Goal: Find specific page/section: Find specific page/section

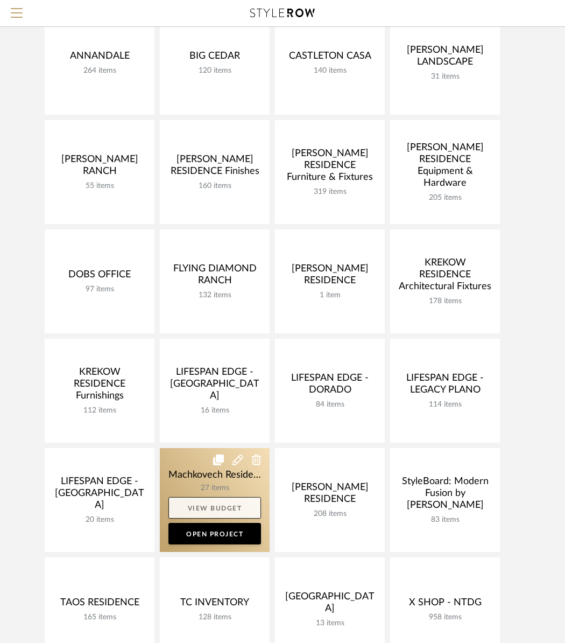
scroll to position [336, 0]
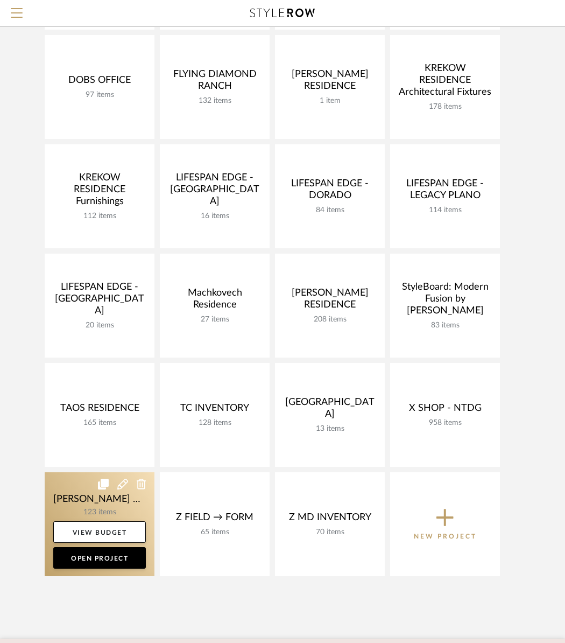
click at [84, 495] on link at bounding box center [100, 524] width 110 height 104
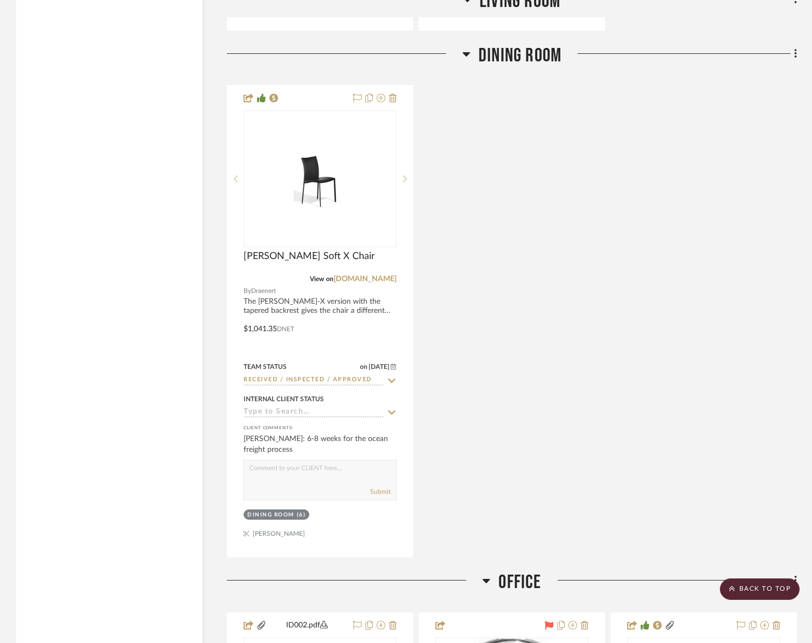
scroll to position [4358, 0]
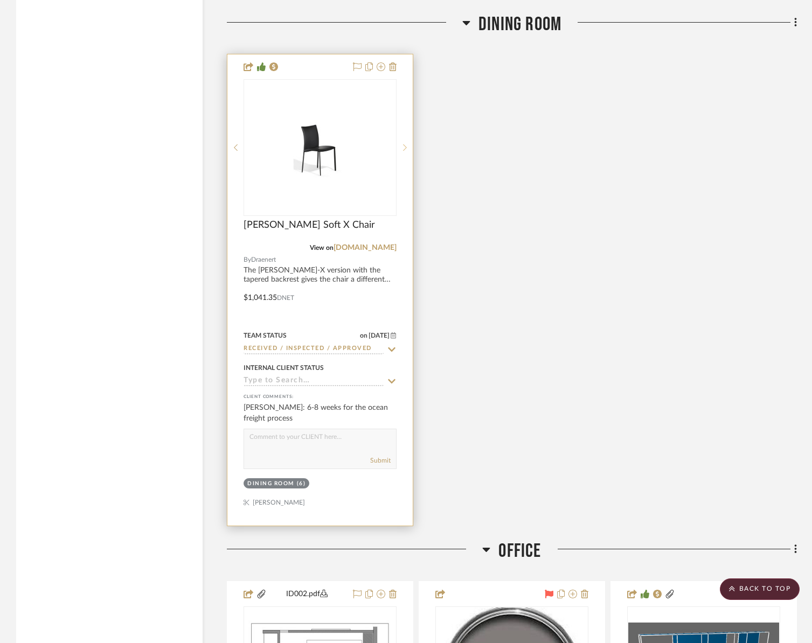
click at [408, 144] on sr-next-btn at bounding box center [404, 148] width 16 height 8
click at [407, 144] on sr-next-btn at bounding box center [404, 148] width 16 height 8
click at [401, 144] on sr-next-btn at bounding box center [404, 148] width 16 height 8
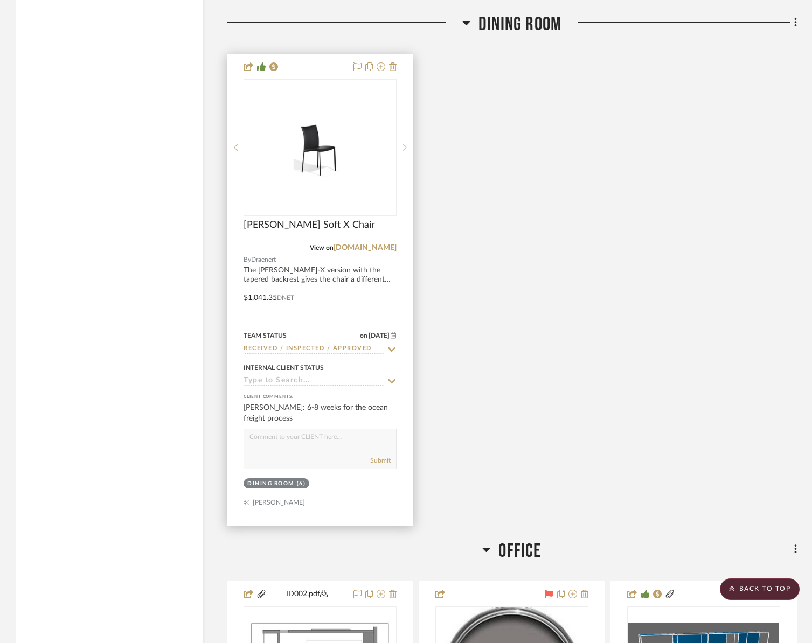
click at [401, 144] on sr-next-btn at bounding box center [404, 148] width 16 height 8
click at [343, 133] on img "1" at bounding box center [319, 147] width 151 height 72
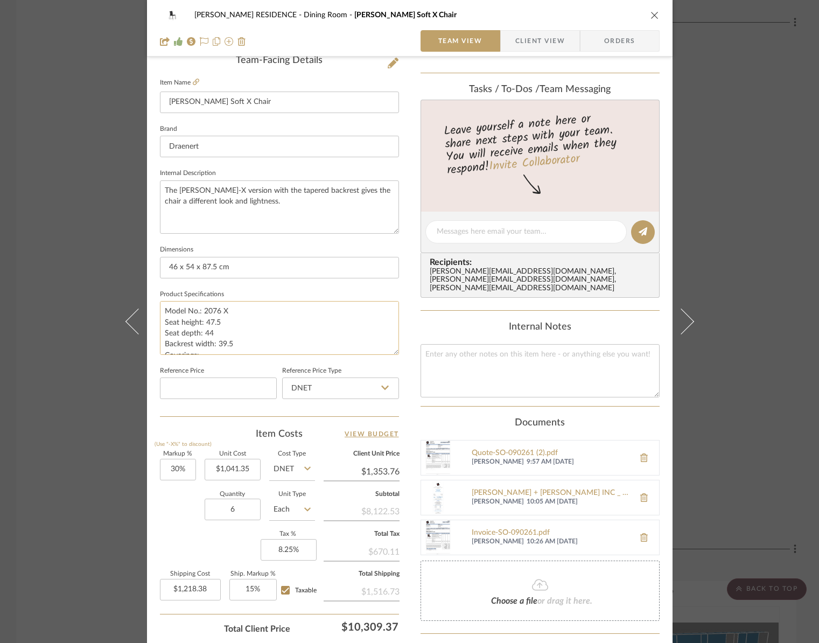
scroll to position [302, 0]
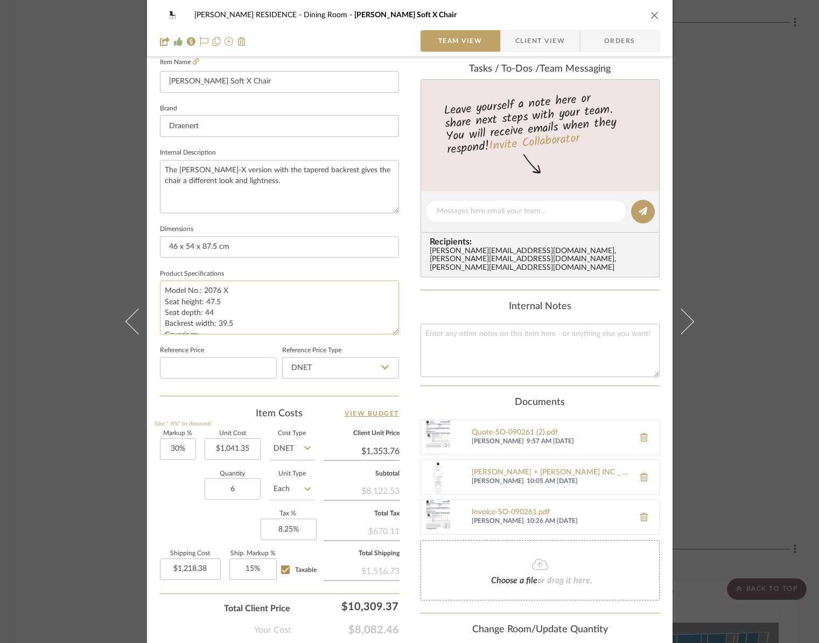
click at [242, 297] on textarea "Model No.: 2076 X Seat height: 47.5 Seat depth: 44 Backrest width: 39.5 Coverin…" at bounding box center [279, 307] width 239 height 53
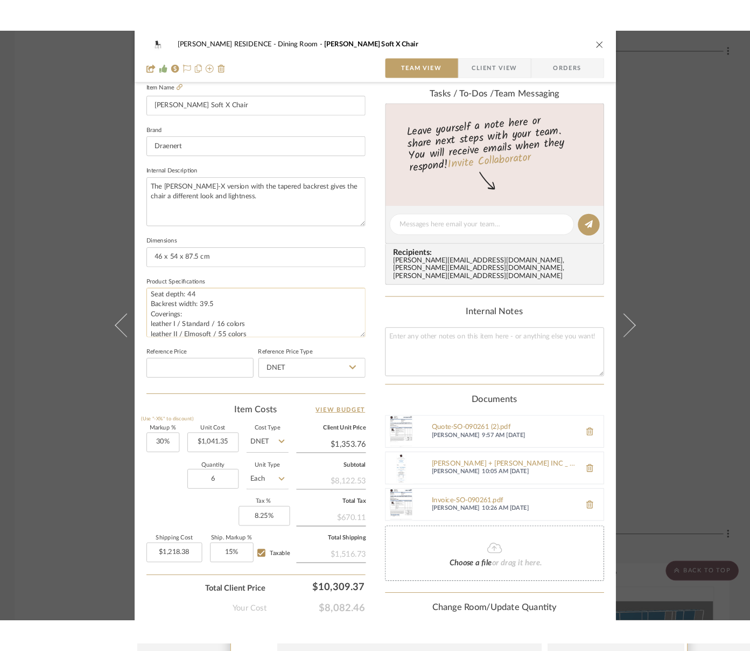
scroll to position [76, 0]
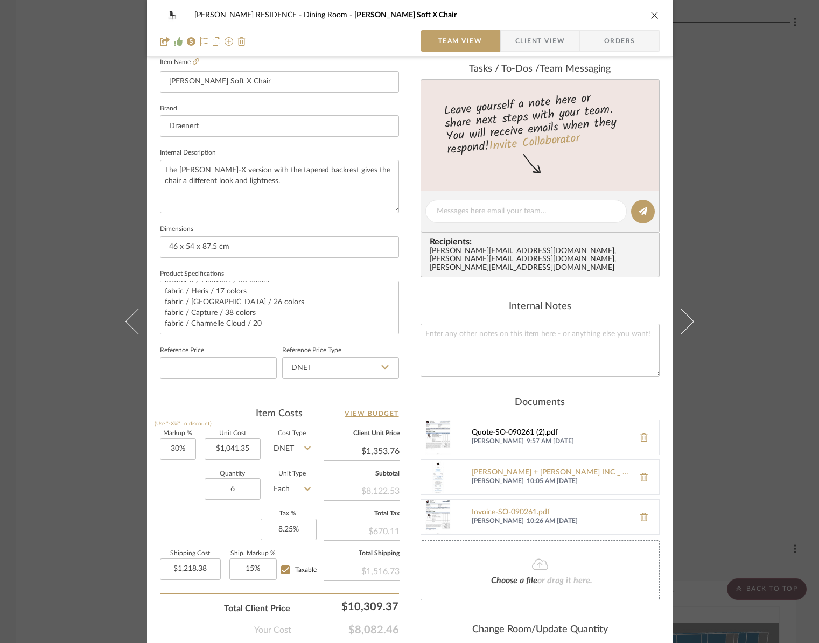
click at [493, 429] on div "Quote-SO-090261 (2).pdf" at bounding box center [550, 433] width 157 height 9
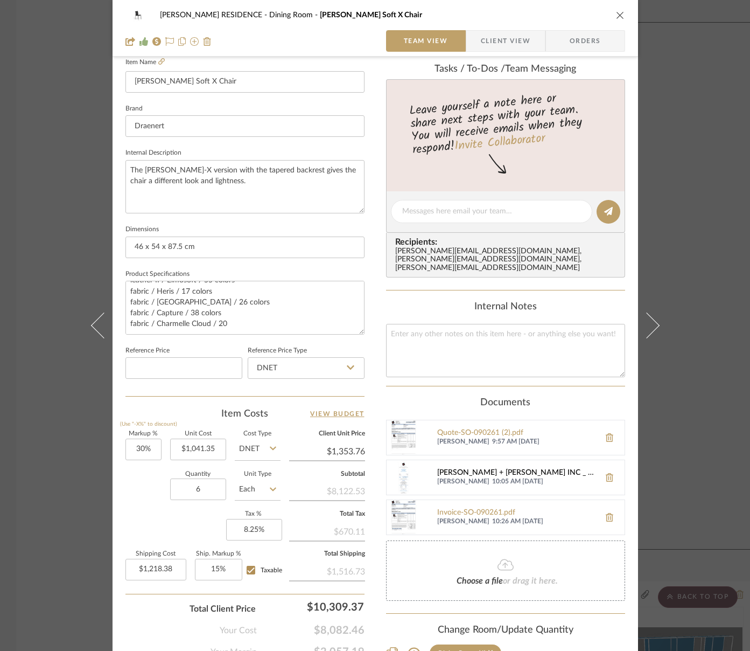
scroll to position [2, 0]
click at [450, 427] on div "Quote-SO-090261 (2).pdf" at bounding box center [515, 431] width 157 height 9
